Goal: Task Accomplishment & Management: Manage account settings

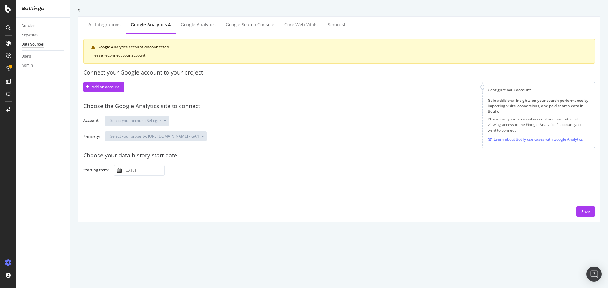
drag, startPoint x: 421, startPoint y: 31, endPoint x: 428, endPoint y: 28, distance: 7.7
click at [421, 31] on div "All integrations Google Analytics 4 Google Analytics Google Search Console Core…" at bounding box center [339, 25] width 522 height 17
click at [117, 85] on div "Add an account" at bounding box center [105, 86] width 27 height 5
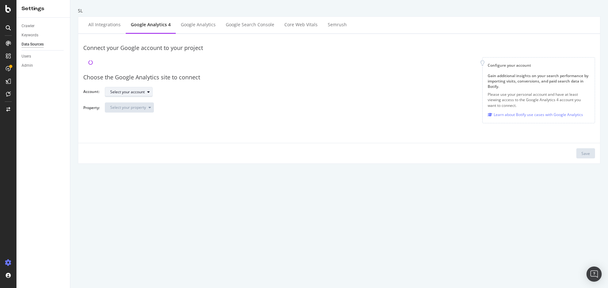
click at [140, 95] on div "Select your account" at bounding box center [131, 92] width 42 height 9
click at [155, 113] on div "Groupe Seloger" at bounding box center [137, 113] width 59 height 8
click at [143, 108] on div "Select your property" at bounding box center [128, 108] width 36 height 4
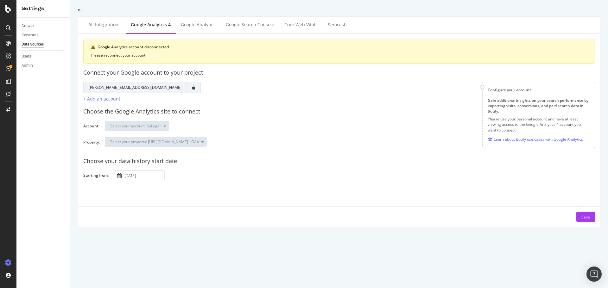
click at [260, 135] on div "Choose the Google Analytics site to connect Account: Select your account: SeLog…" at bounding box center [339, 128] width 512 height 50
click at [303, 162] on div "Choose your data history start date" at bounding box center [339, 161] width 512 height 8
click at [293, 133] on div "Choose the Google Analytics site to connect Account: Select your account: SeLog…" at bounding box center [339, 128] width 512 height 50
